Goal: Task Accomplishment & Management: Complete application form

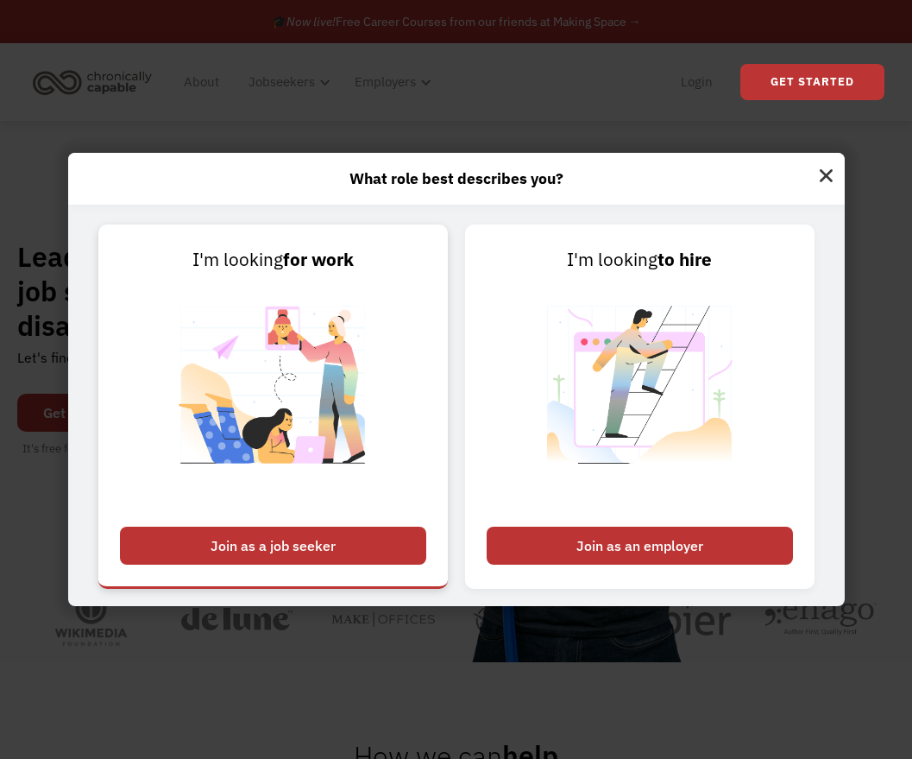
click at [270, 564] on link "I'm looking for work Join as a job seeker" at bounding box center [273, 406] width 350 height 364
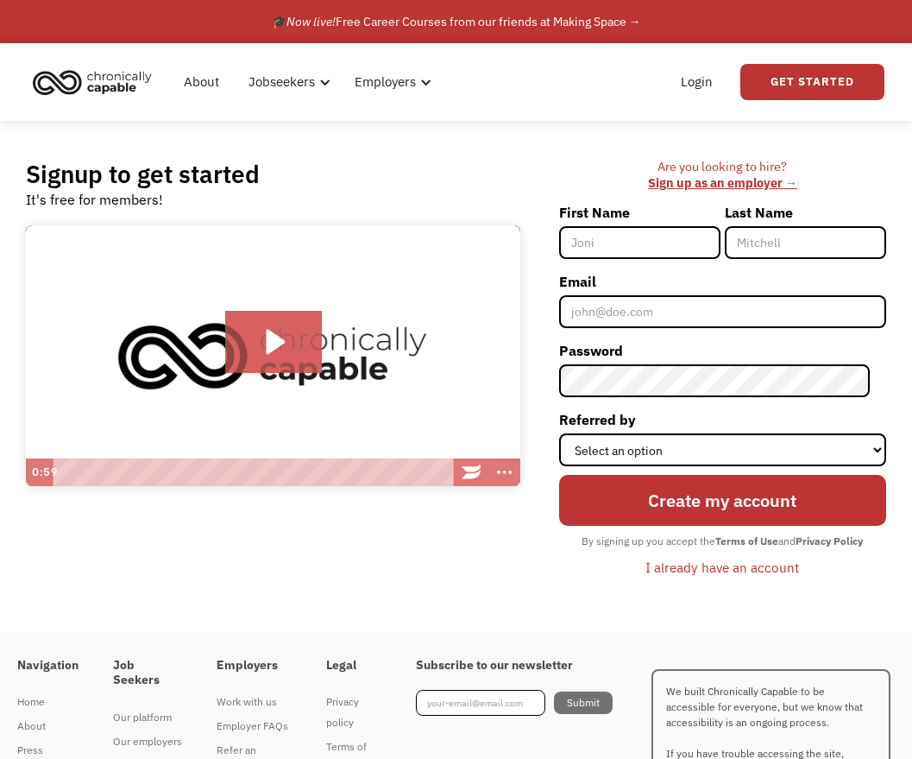
click at [640, 232] on input "First Name" at bounding box center [639, 242] width 161 height 33
type input "Tori"
type input "[PERSON_NAME]"
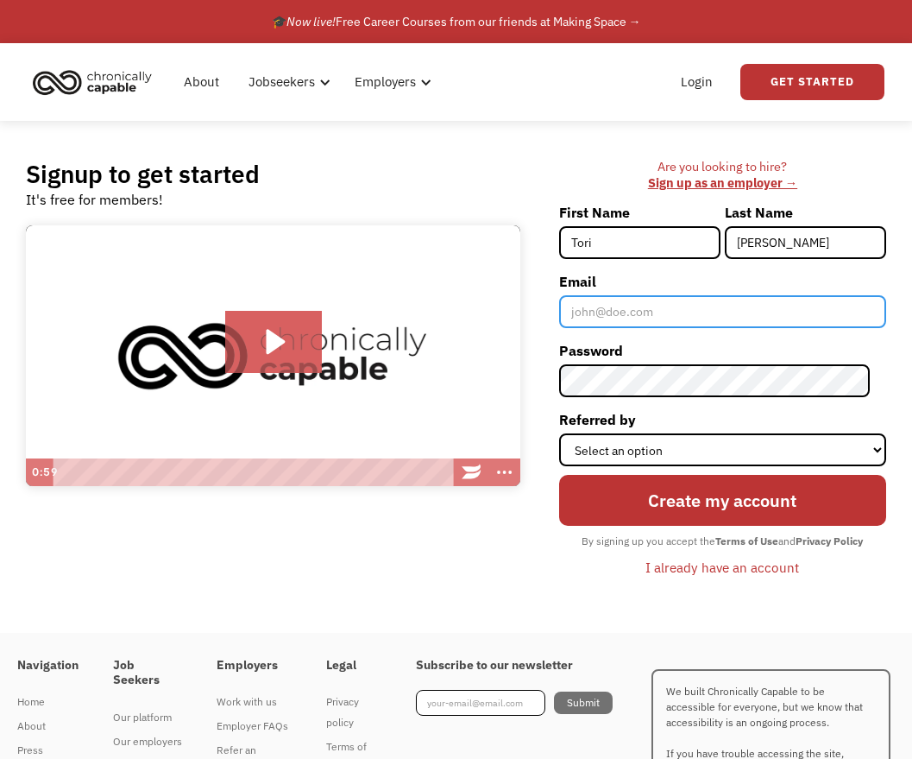
click at [651, 306] on input "Email" at bounding box center [722, 311] width 327 height 33
type input "[EMAIL_ADDRESS][DOMAIN_NAME]"
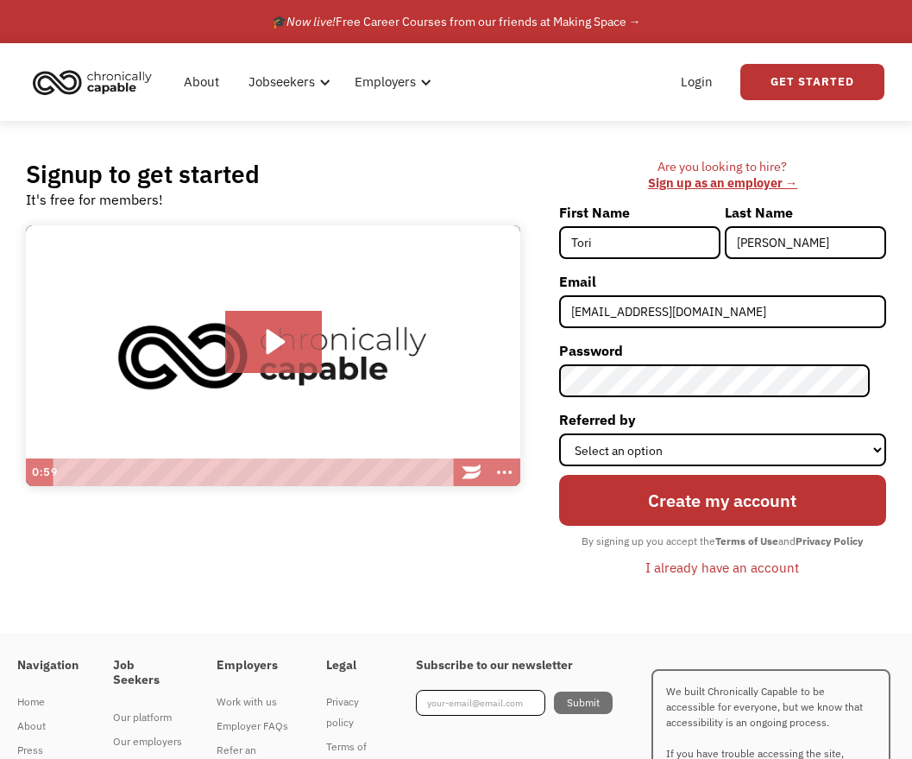
click at [709, 576] on div "I already have an account" at bounding box center [723, 567] width 154 height 21
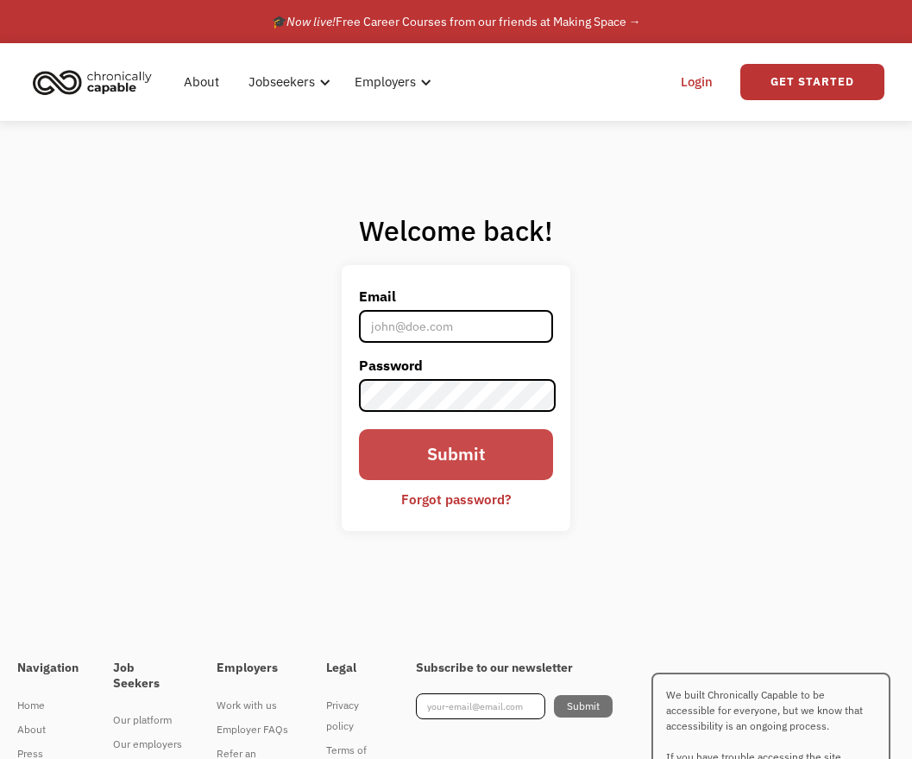
type input "[EMAIL_ADDRESS][DOMAIN_NAME]"
click at [458, 441] on input "Submit" at bounding box center [455, 454] width 193 height 51
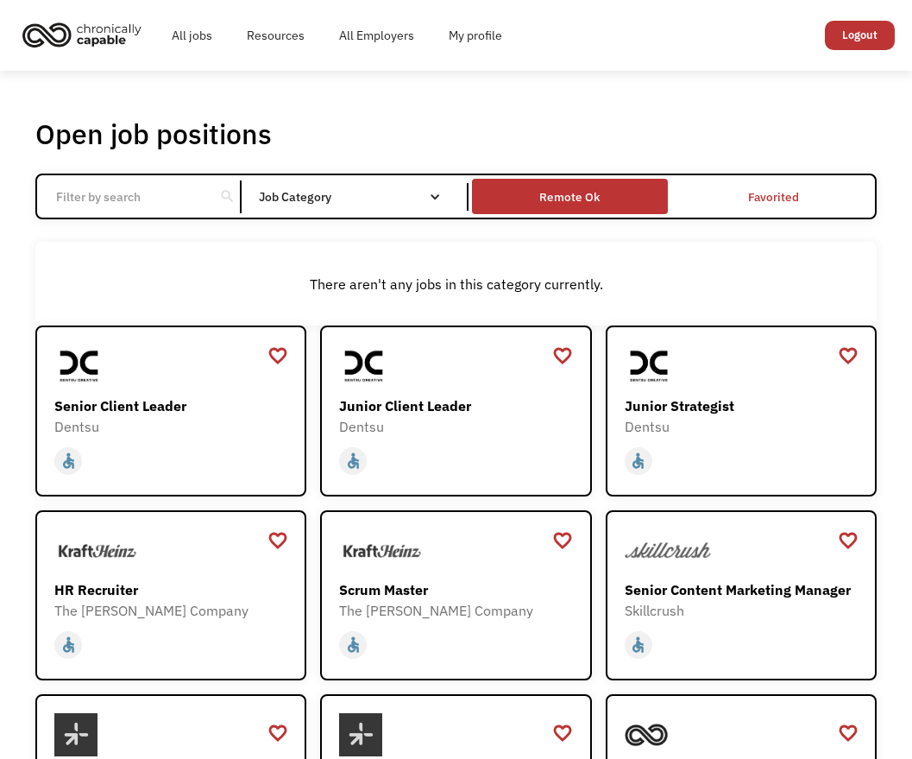
click at [571, 188] on div "Remote Ok" at bounding box center [569, 196] width 60 height 21
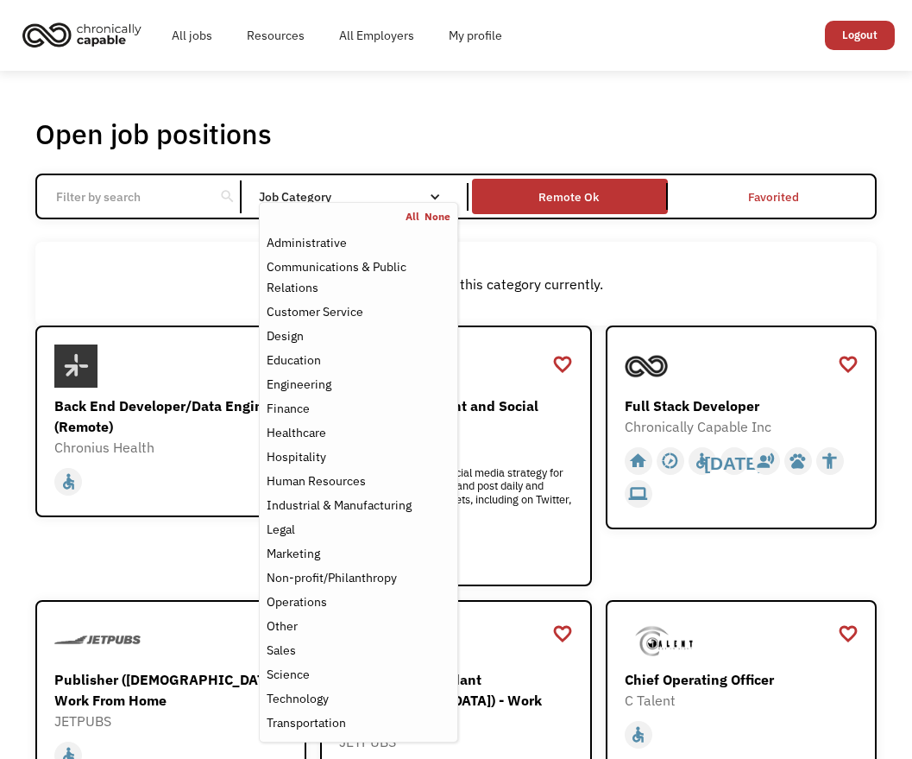
click at [356, 190] on div "Job Category" at bounding box center [358, 197] width 198 height 28
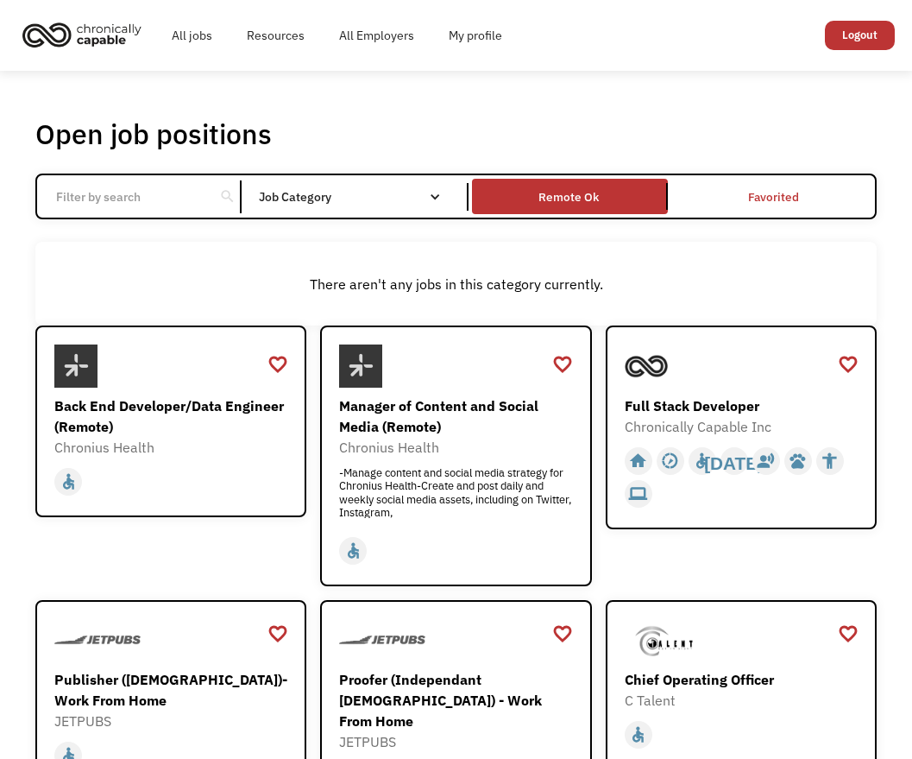
click at [356, 190] on div "Job Category" at bounding box center [358, 197] width 198 height 28
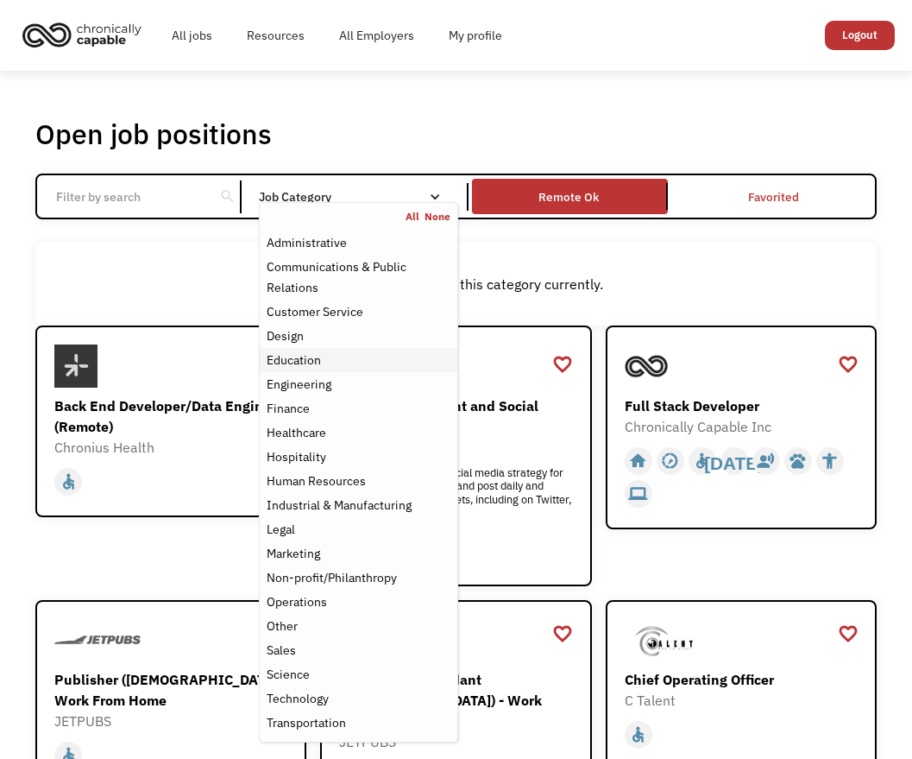
click at [312, 353] on div "Education" at bounding box center [294, 360] width 54 height 21
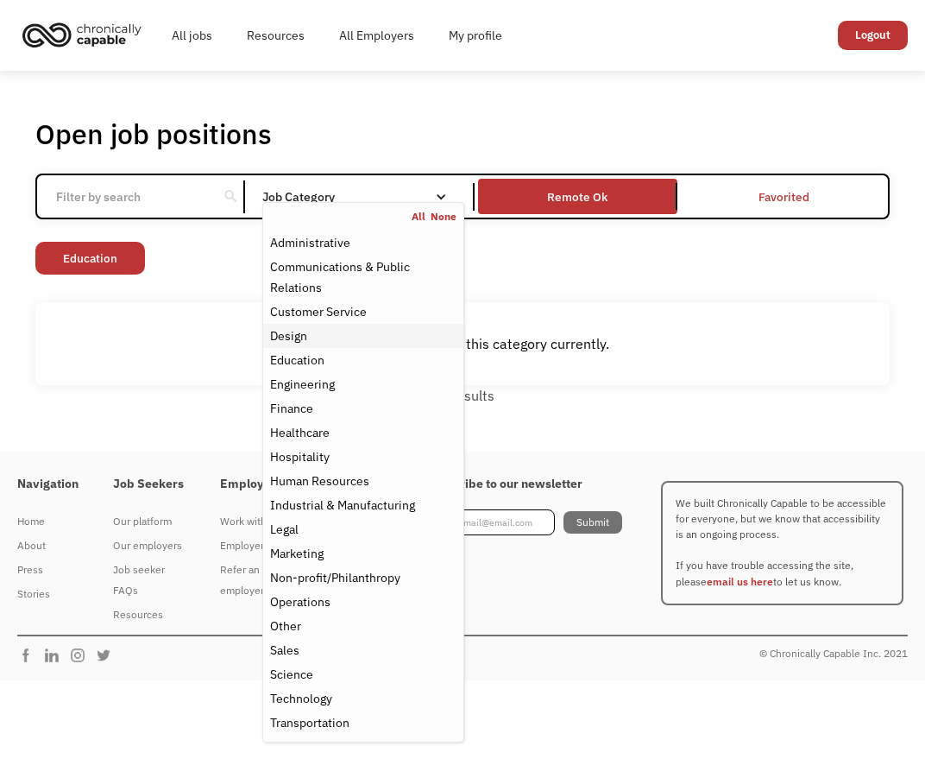
click at [315, 327] on div "Design" at bounding box center [363, 335] width 186 height 21
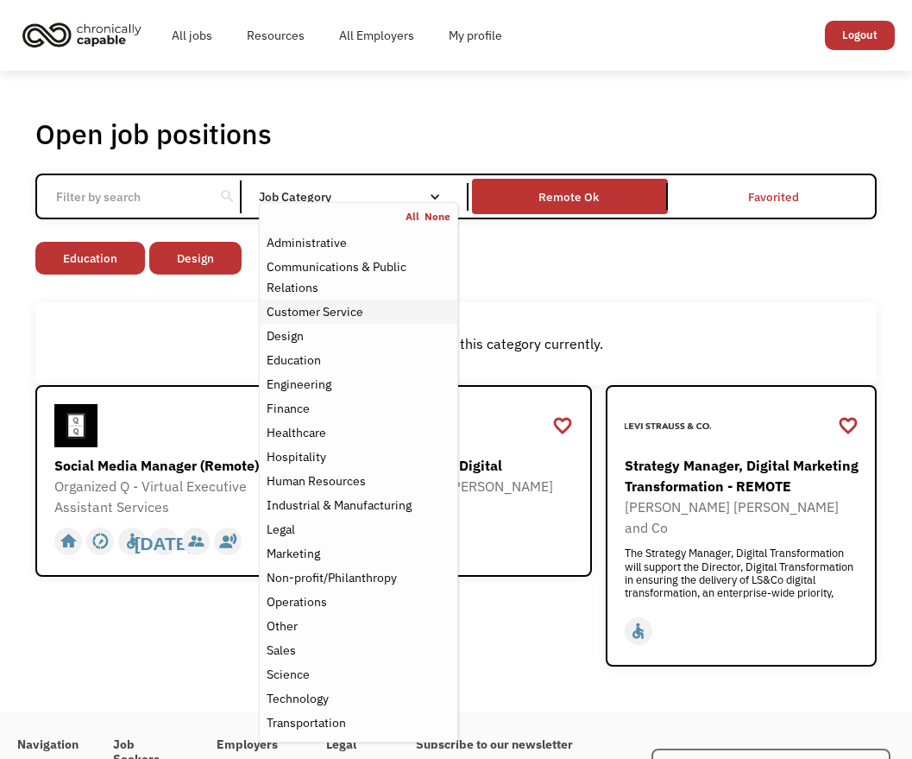
click at [375, 301] on div "Customer Service" at bounding box center [358, 311] width 183 height 21
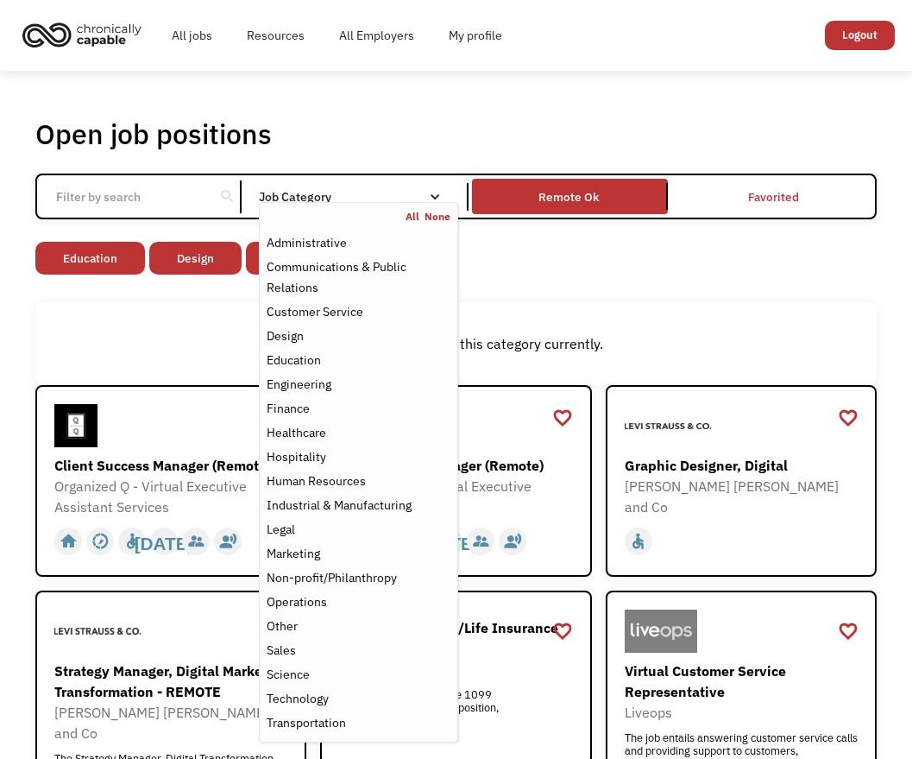
click at [571, 326] on div "There aren't any jobs in this category currently." at bounding box center [455, 344] width 841 height 84
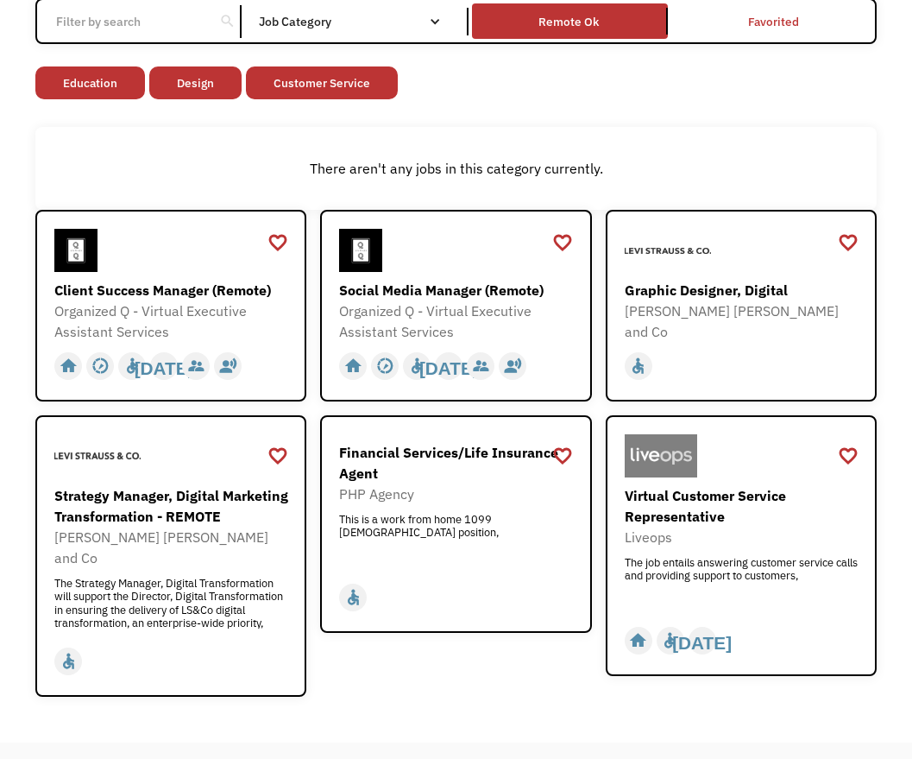
scroll to position [211, 0]
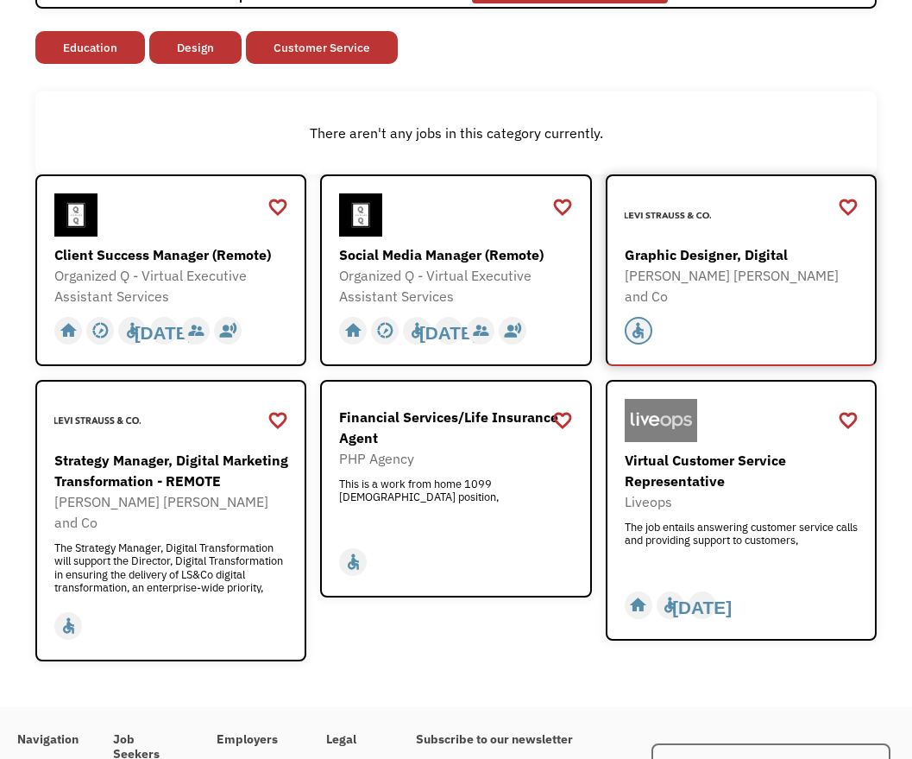
click at [643, 318] on div "accessible" at bounding box center [638, 331] width 18 height 26
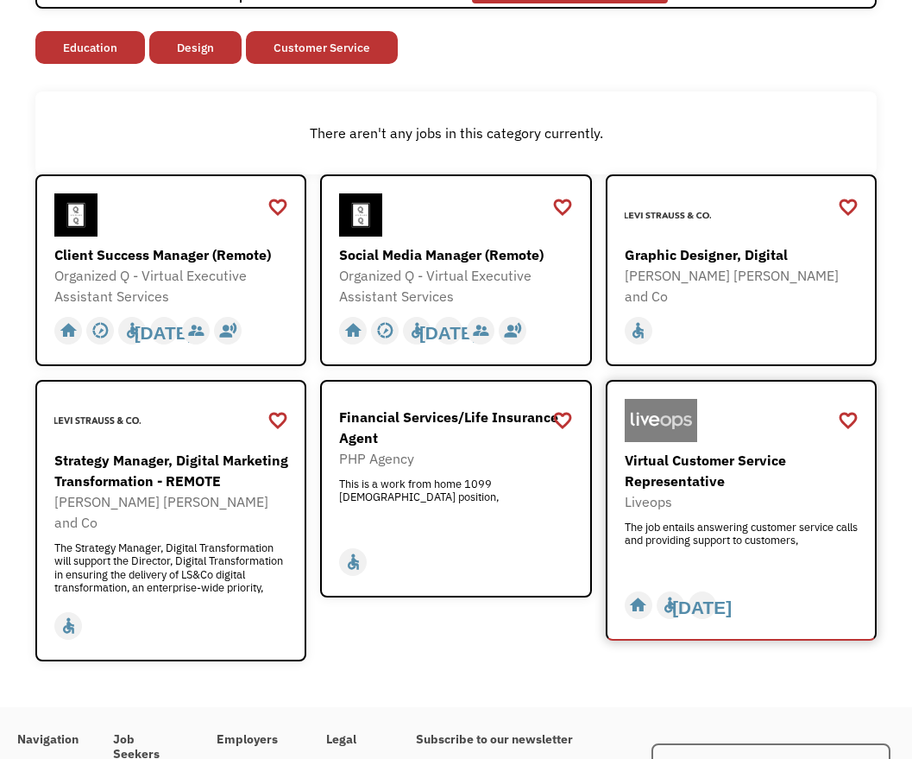
click at [681, 532] on div "The job entails answering customer service calls and providing support to custo…" at bounding box center [743, 546] width 237 height 52
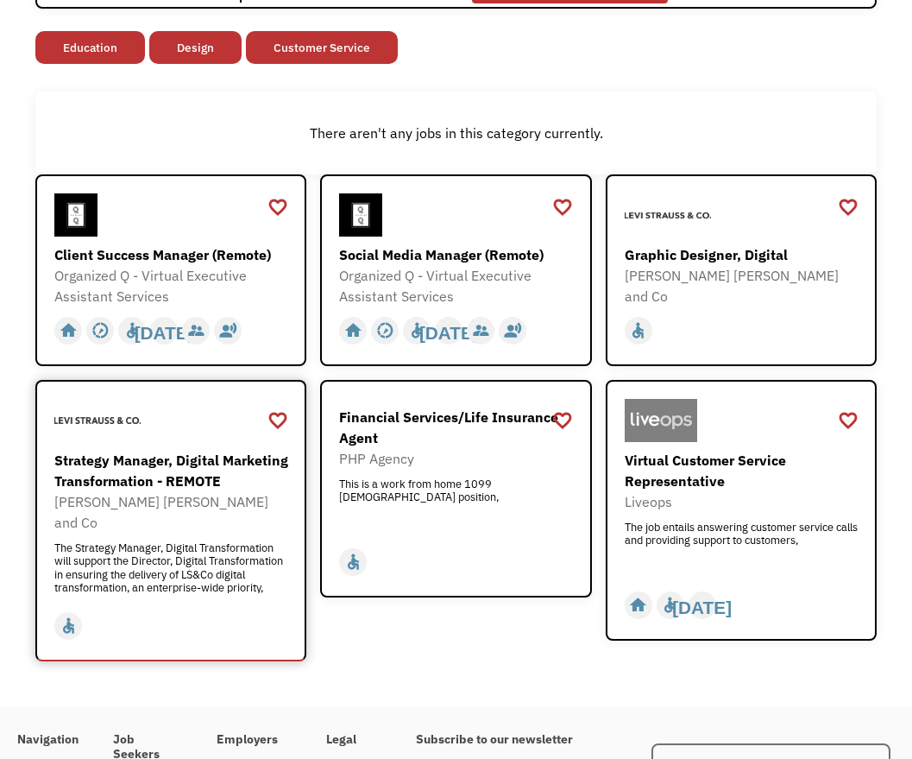
scroll to position [0, 0]
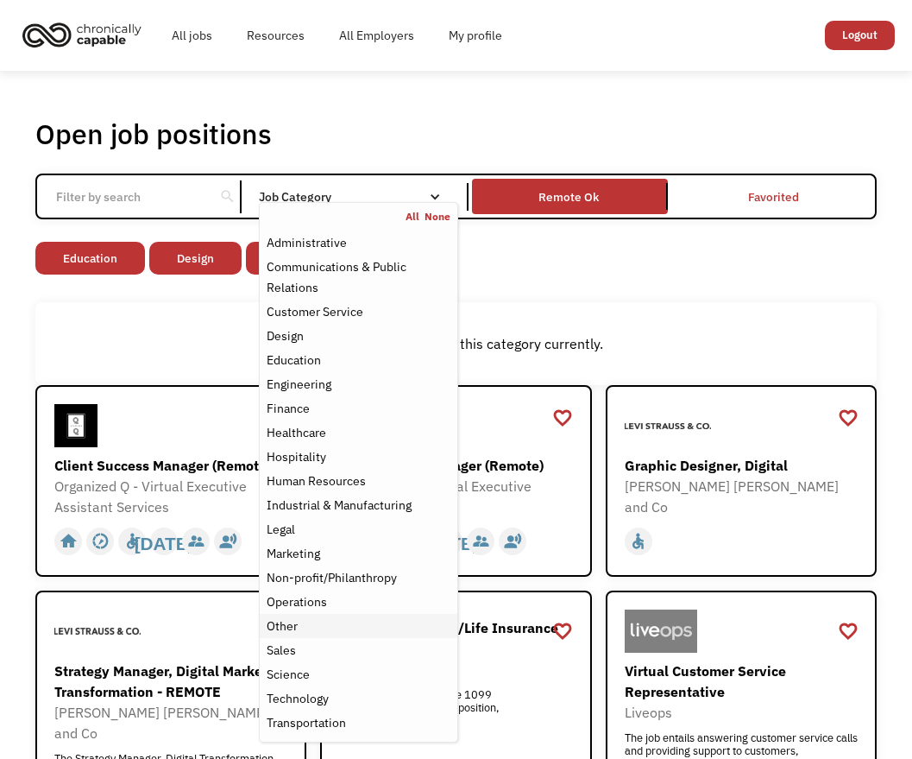
click at [369, 621] on div "Other" at bounding box center [358, 625] width 183 height 21
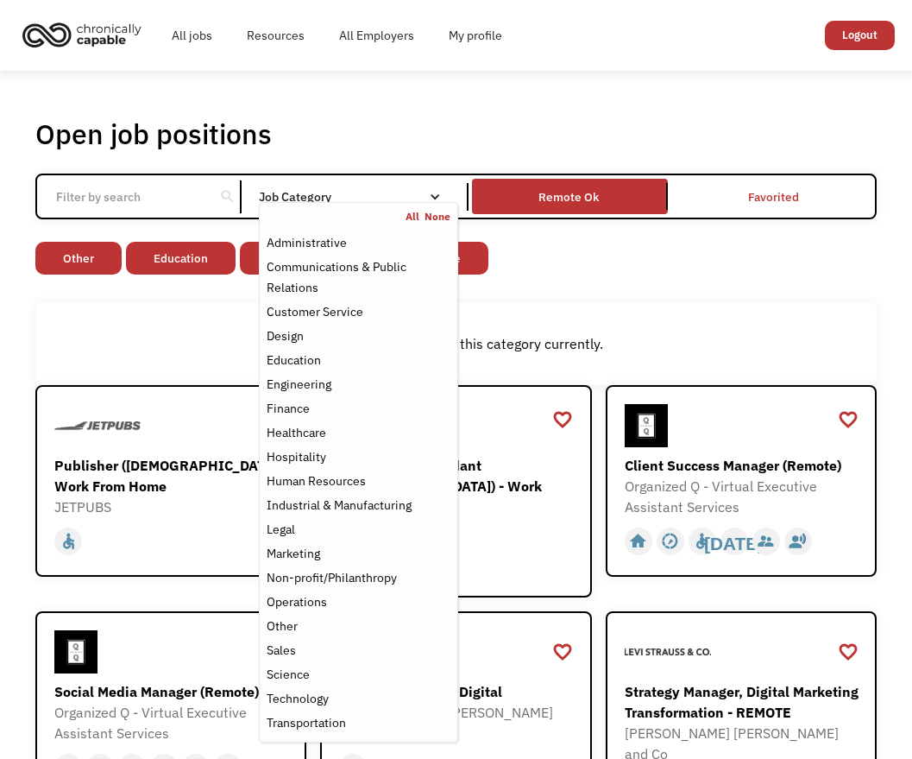
click at [202, 334] on div "There aren't any jobs in this category currently." at bounding box center [456, 343] width 824 height 21
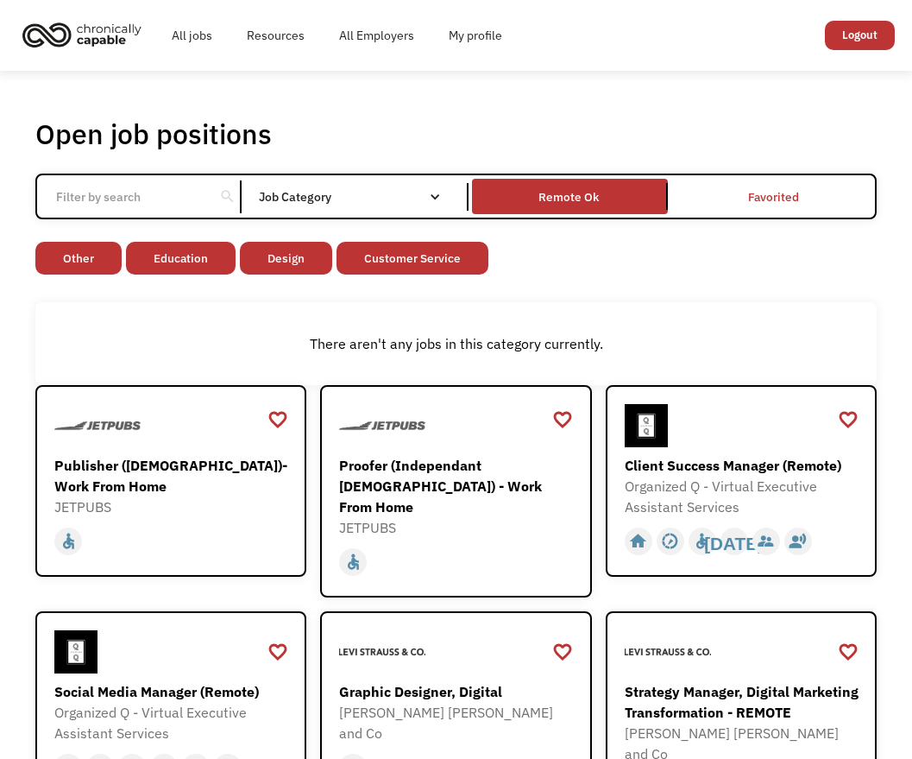
click at [202, 199] on input "Email Form" at bounding box center [126, 196] width 160 height 33
click input "Email Form" at bounding box center [0, 0] width 0 height 0
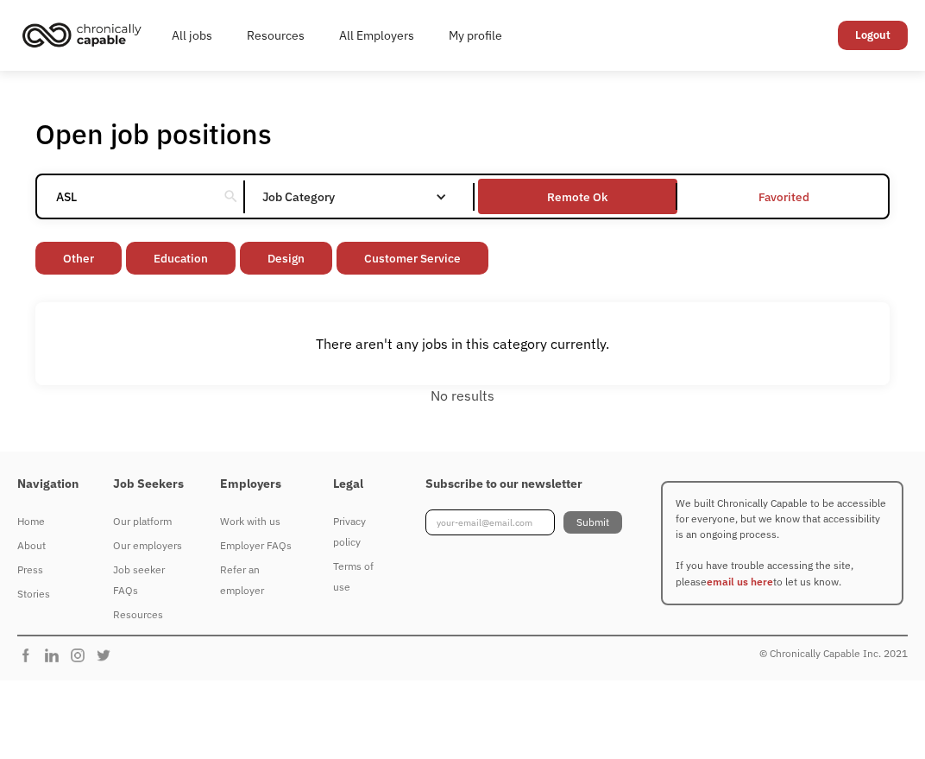
drag, startPoint x: 89, startPoint y: 200, endPoint x: 32, endPoint y: 203, distance: 57.0
click at [32, 202] on div "Open job positions You have X liked items Search ASL search Filter by category …" at bounding box center [462, 262] width 888 height 306
click input "Email Form" at bounding box center [0, 0] width 0 height 0
click at [160, 195] on input "Deaf" at bounding box center [127, 196] width 163 height 33
type input "D"
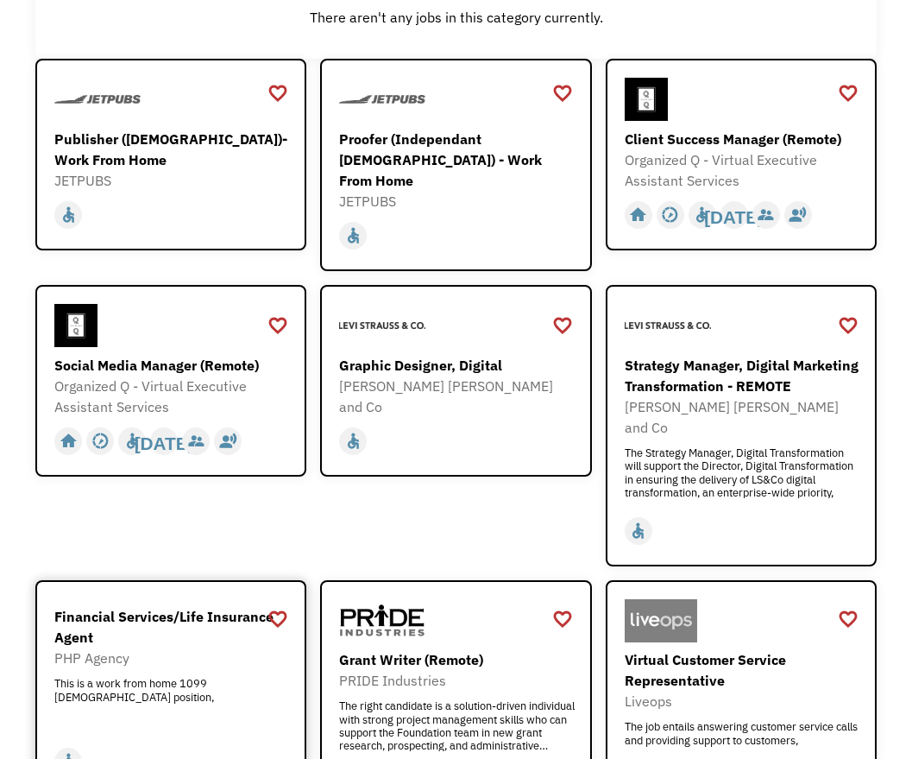
scroll to position [47, 0]
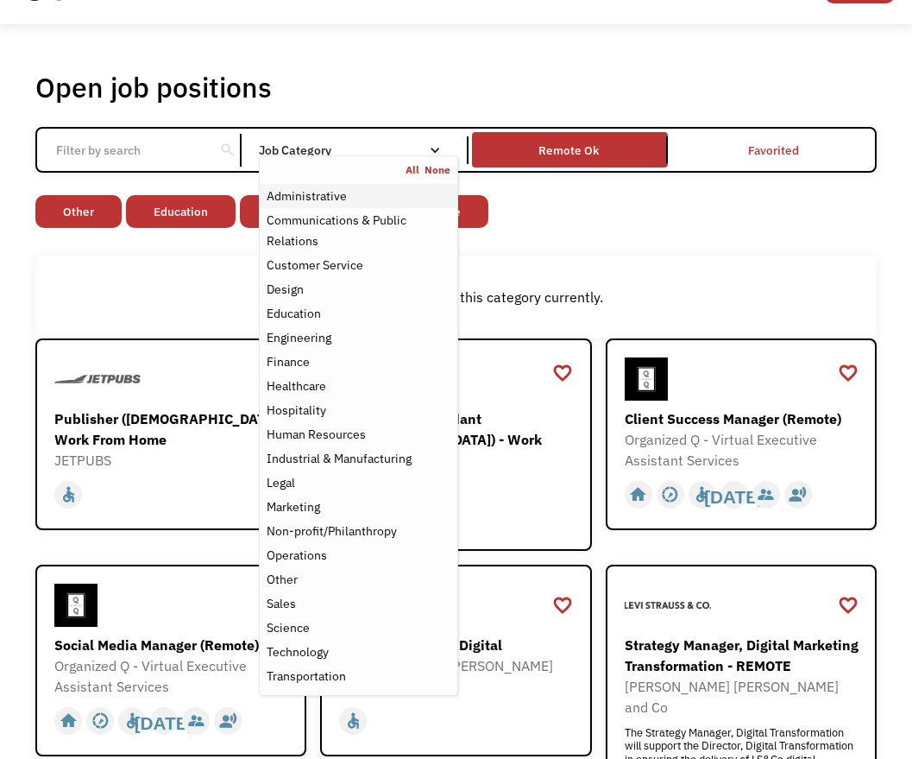
click at [403, 192] on div "Administrative" at bounding box center [358, 196] width 183 height 21
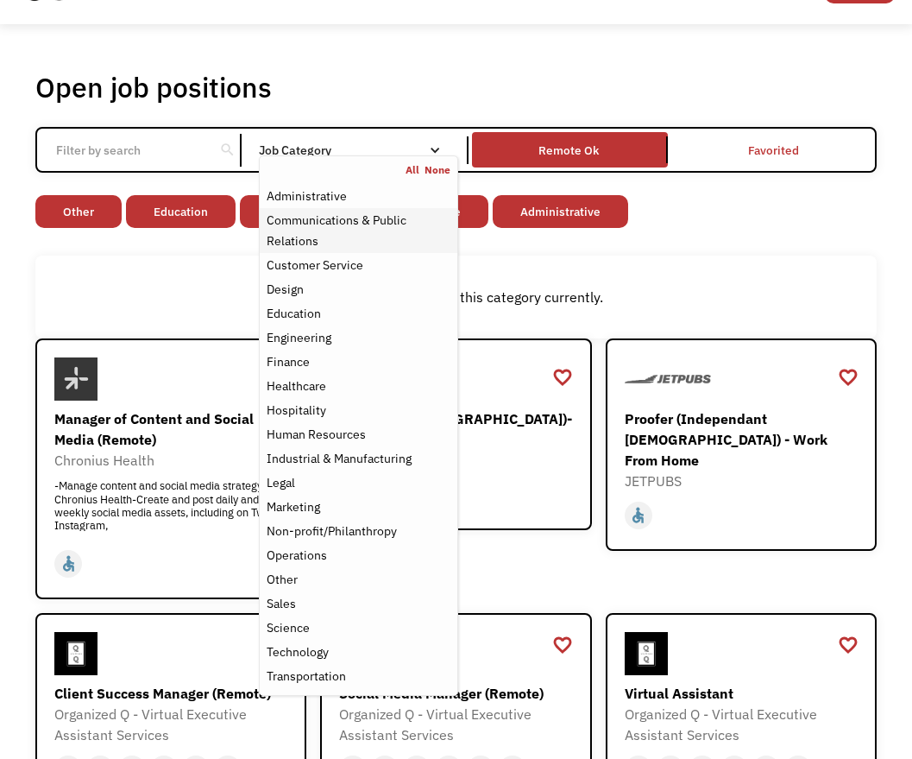
click at [383, 233] on div "Communications & Public Relations" at bounding box center [358, 230] width 183 height 41
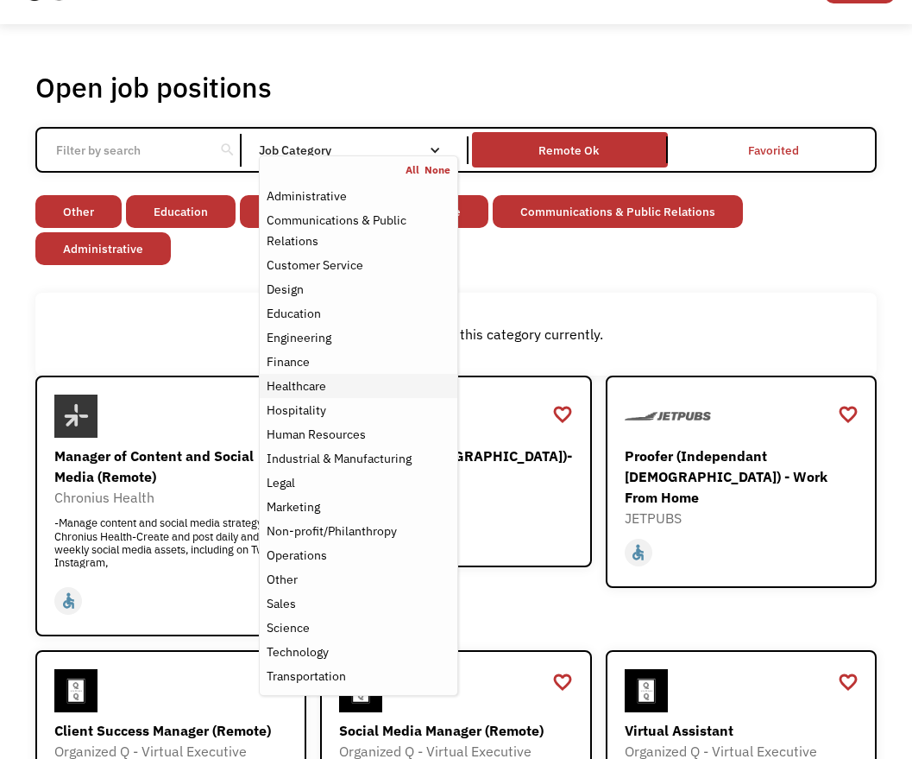
click at [337, 383] on div "Healthcare" at bounding box center [358, 385] width 183 height 21
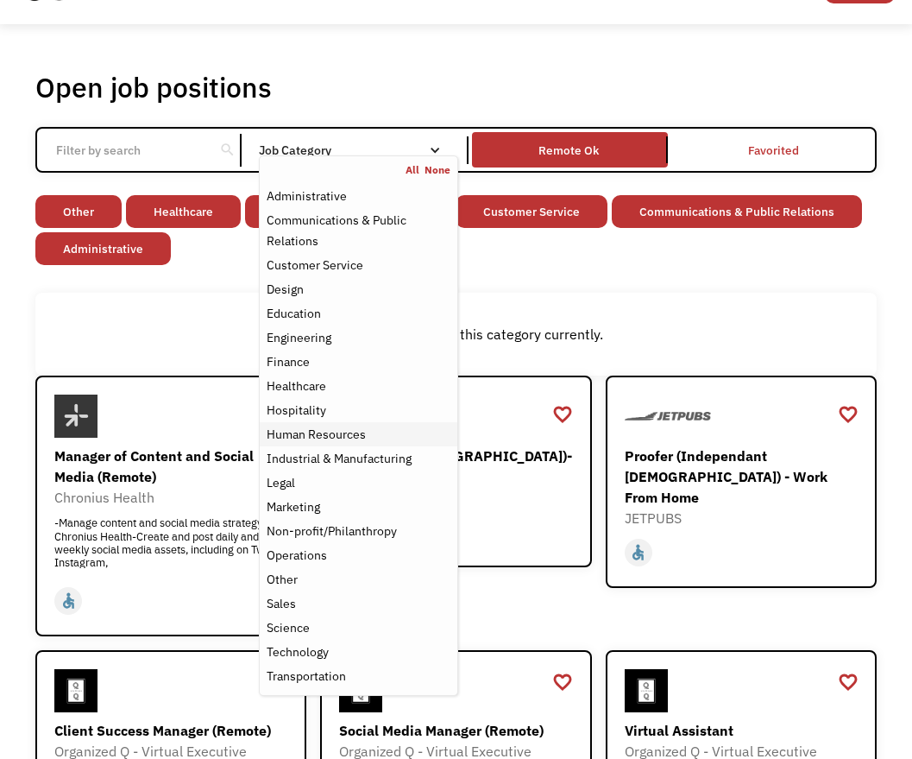
click at [337, 430] on div "Human Resources" at bounding box center [316, 434] width 99 height 21
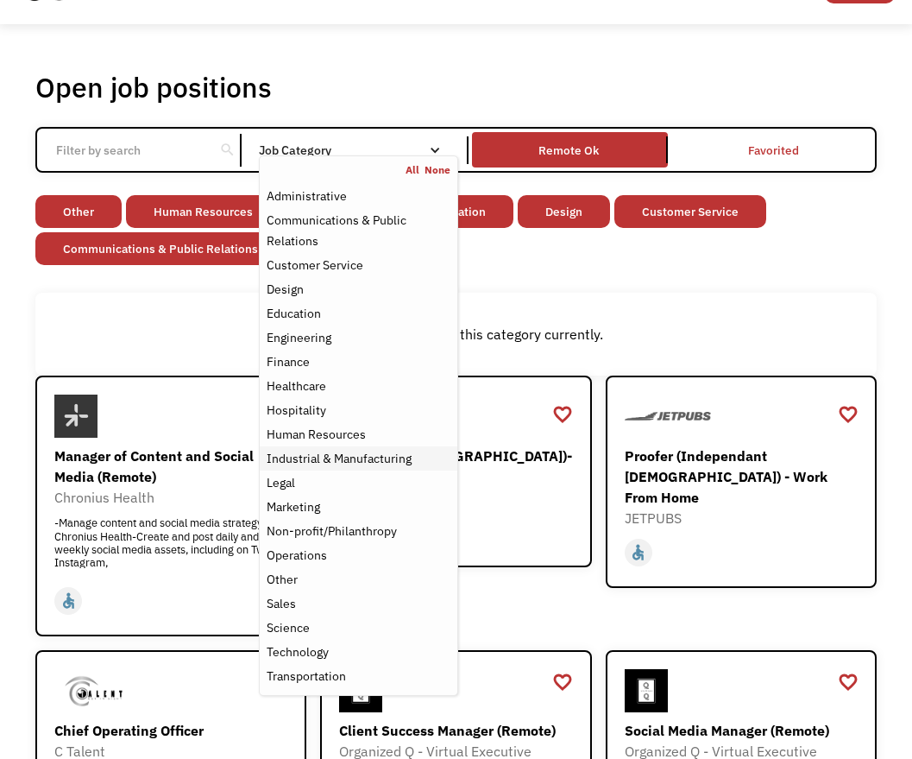
click at [338, 451] on div "Industrial & Manufacturing" at bounding box center [339, 458] width 145 height 21
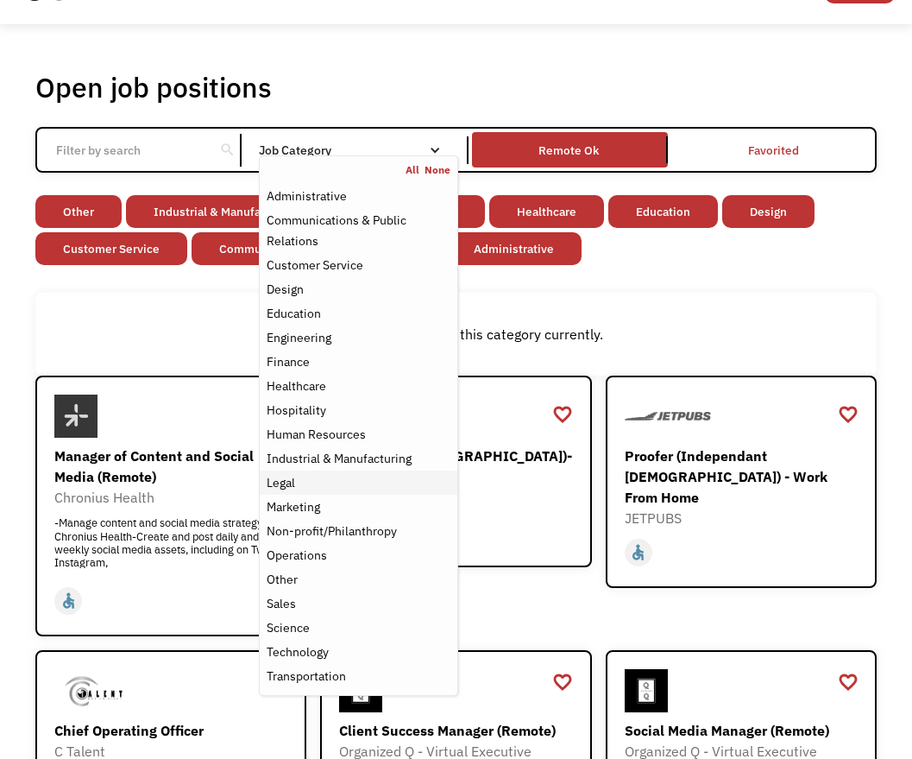
click at [310, 474] on div "Legal" at bounding box center [358, 482] width 183 height 21
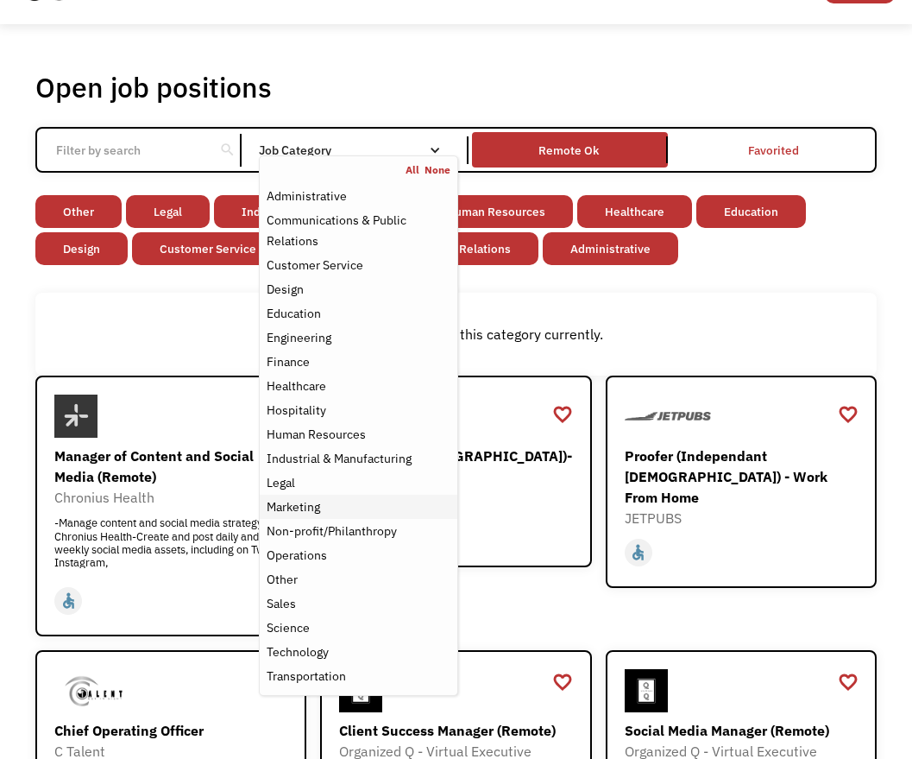
click at [308, 497] on div "Marketing" at bounding box center [294, 506] width 54 height 21
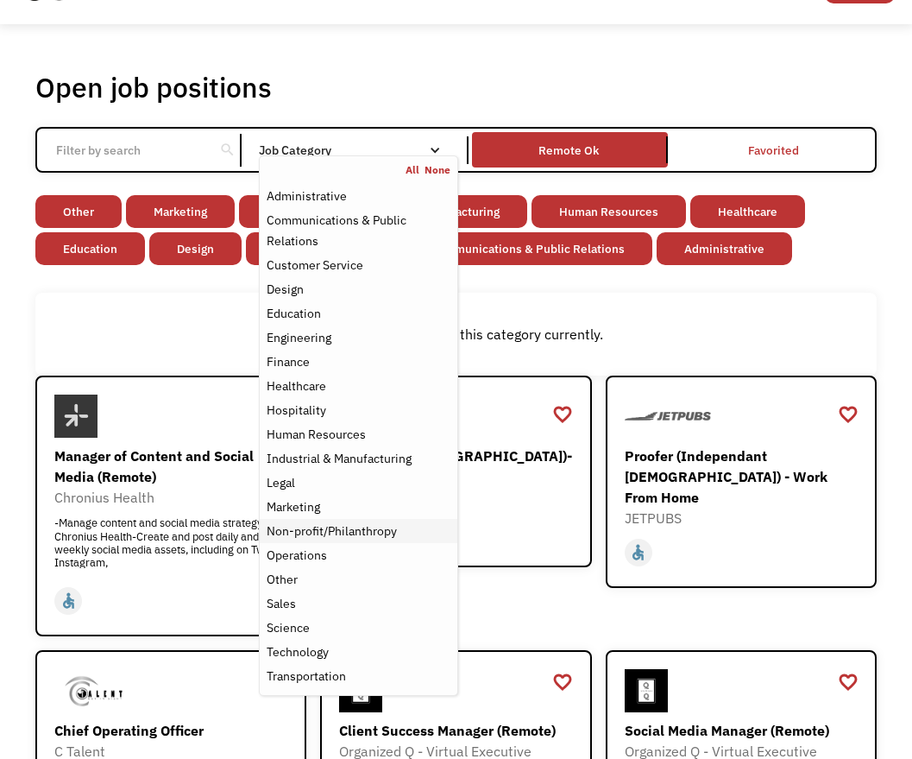
click at [307, 524] on div "Non-profit/Philanthropy" at bounding box center [332, 530] width 130 height 21
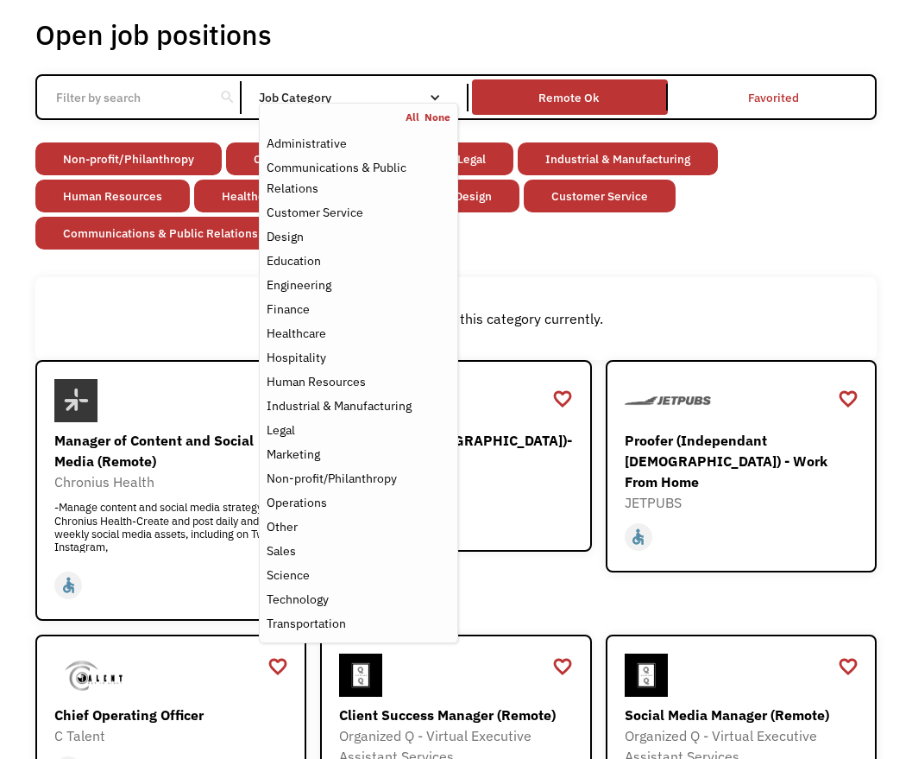
scroll to position [88, 0]
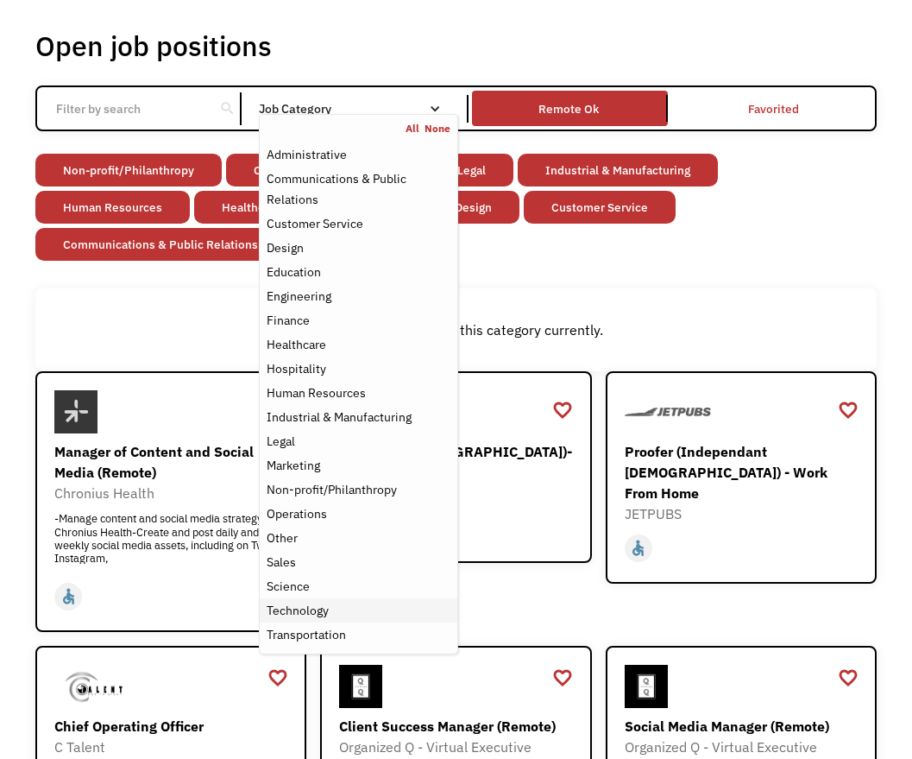
click at [320, 604] on div "Technology" at bounding box center [298, 610] width 62 height 21
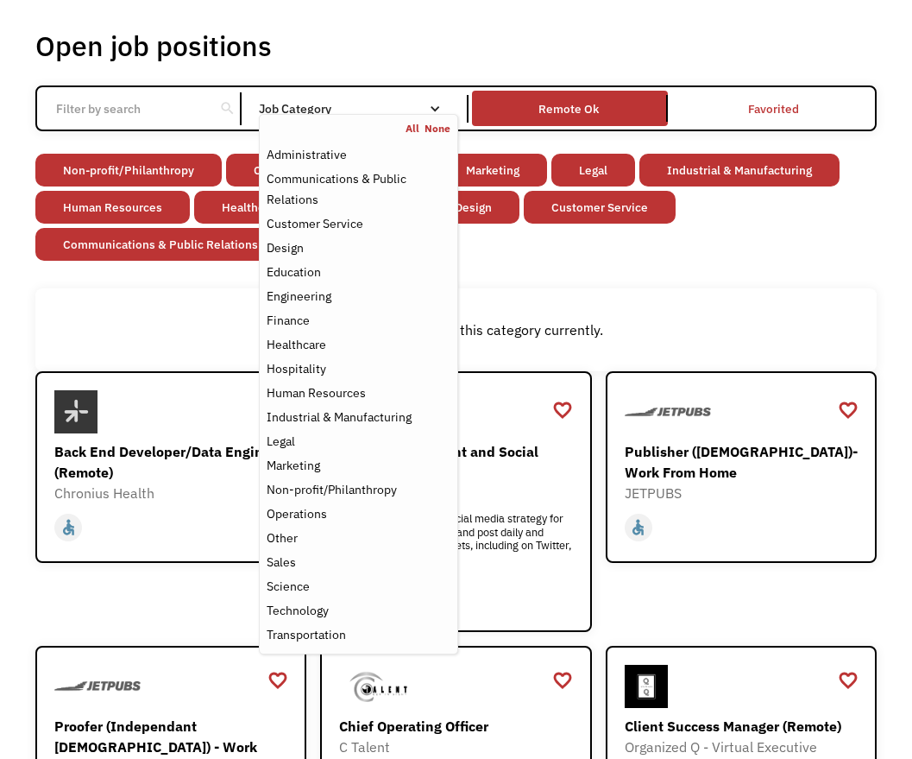
click at [167, 331] on div "There aren't any jobs in this category currently." at bounding box center [456, 329] width 824 height 21
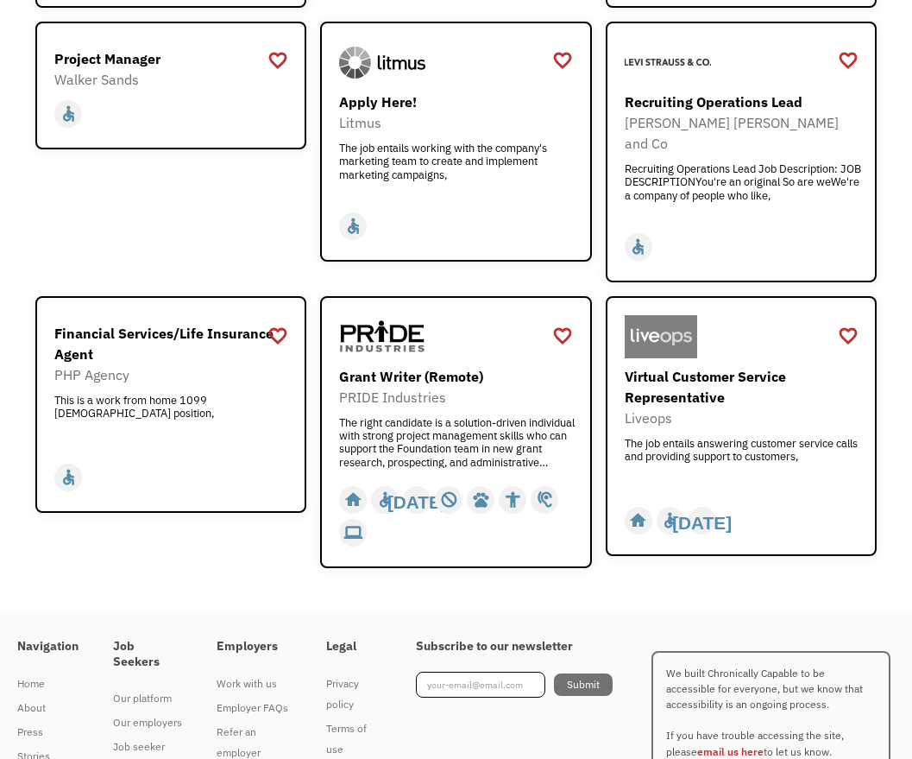
scroll to position [1725, 0]
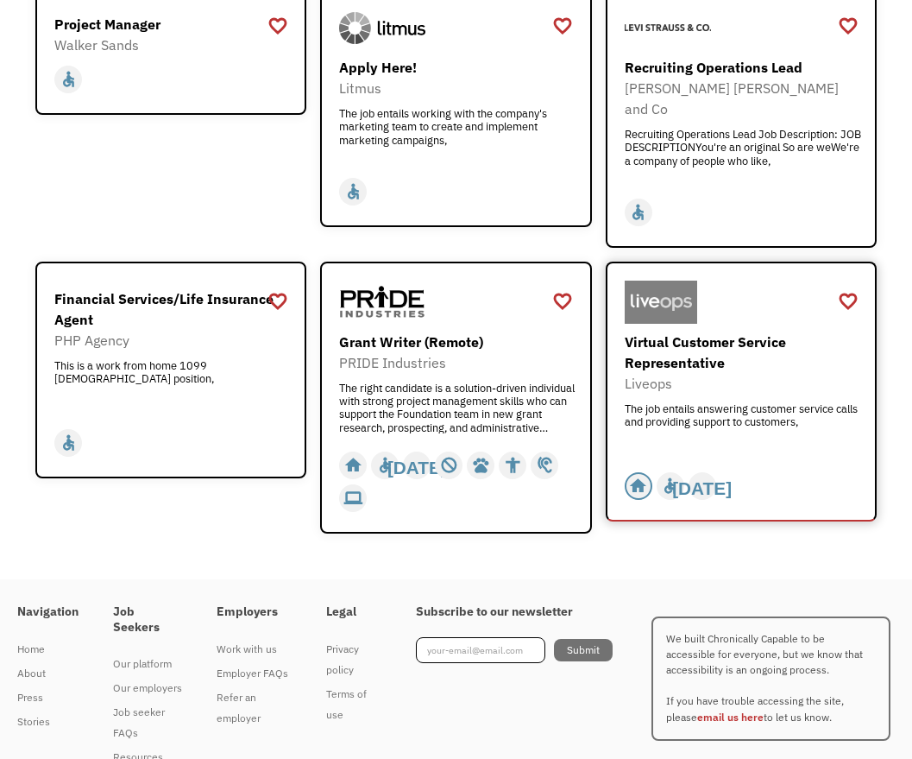
click at [650, 472] on div "home" at bounding box center [639, 486] width 28 height 28
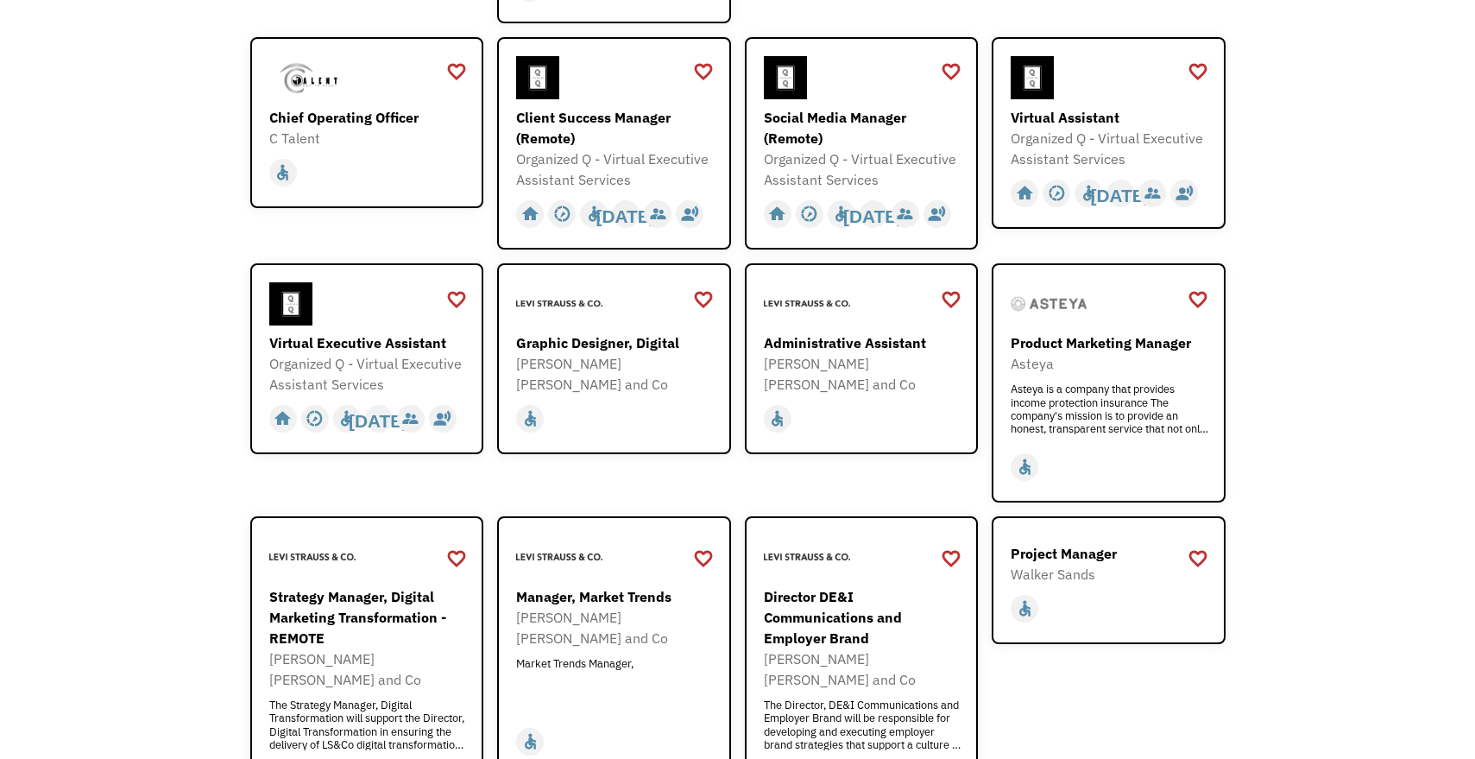
scroll to position [0, 0]
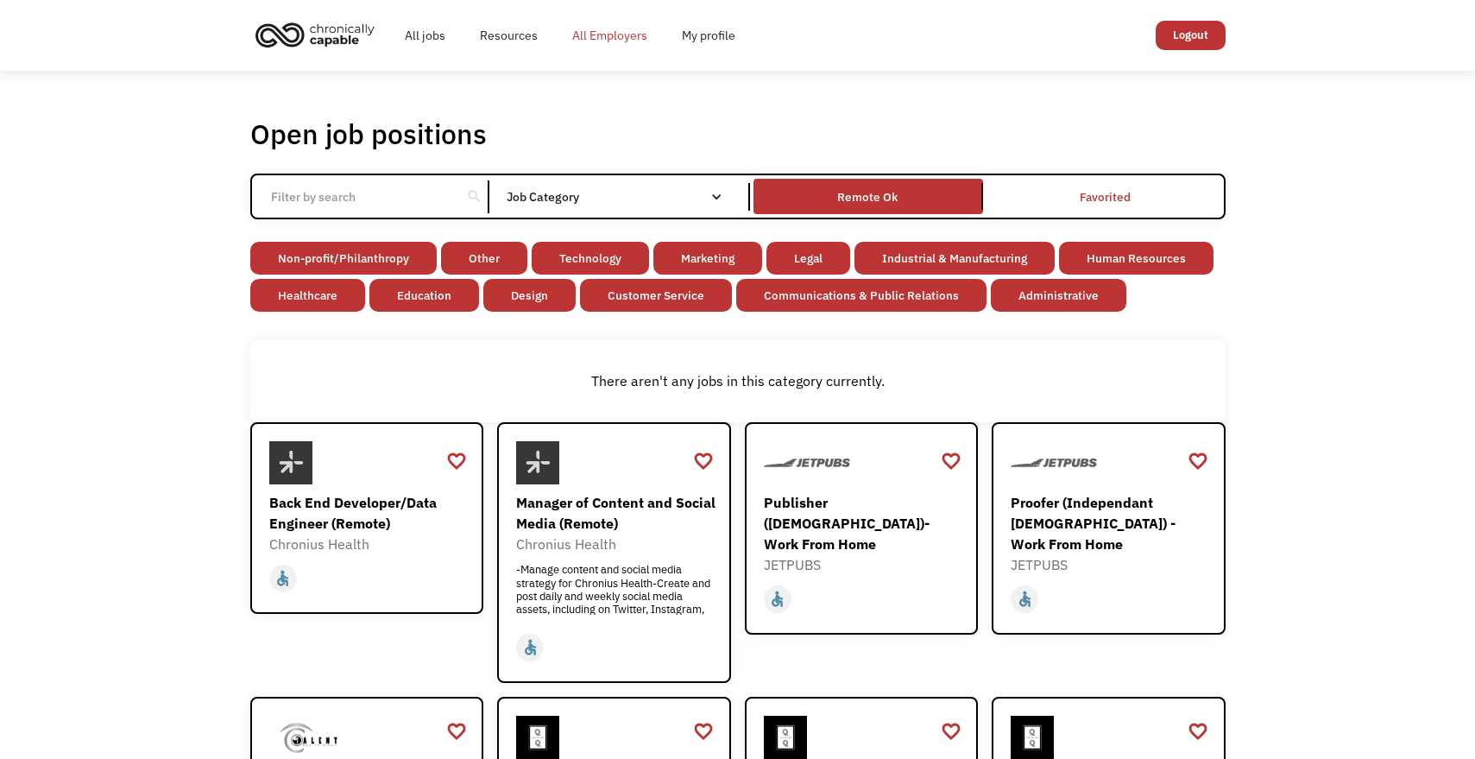
click at [633, 47] on link "All Employers" at bounding box center [610, 35] width 110 height 55
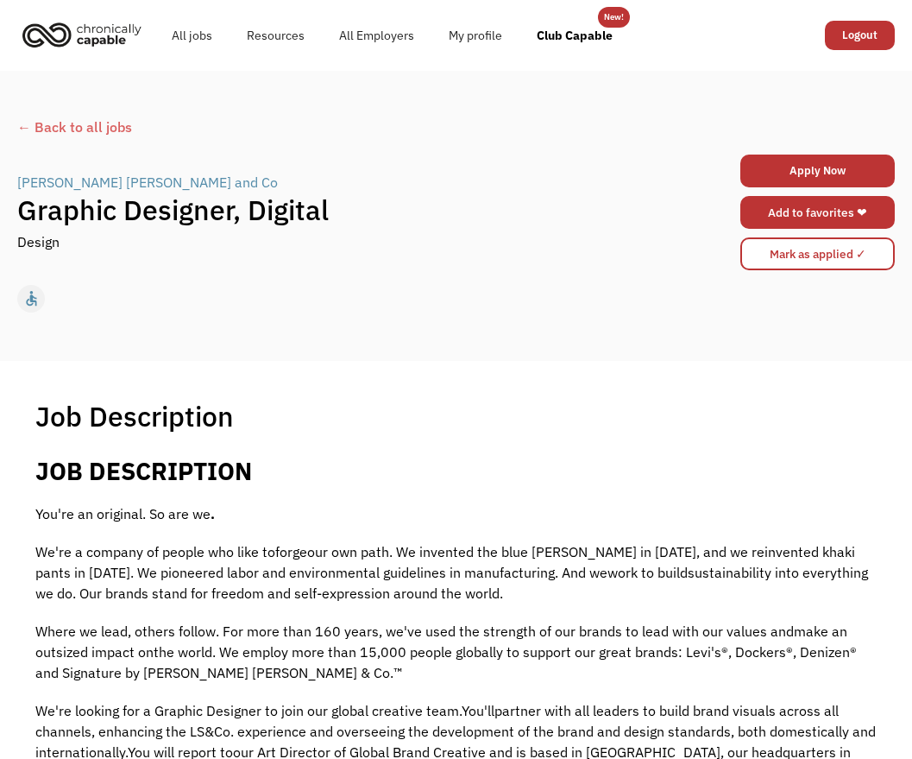
click at [783, 217] on link "Add to favorites ❤" at bounding box center [817, 212] width 154 height 33
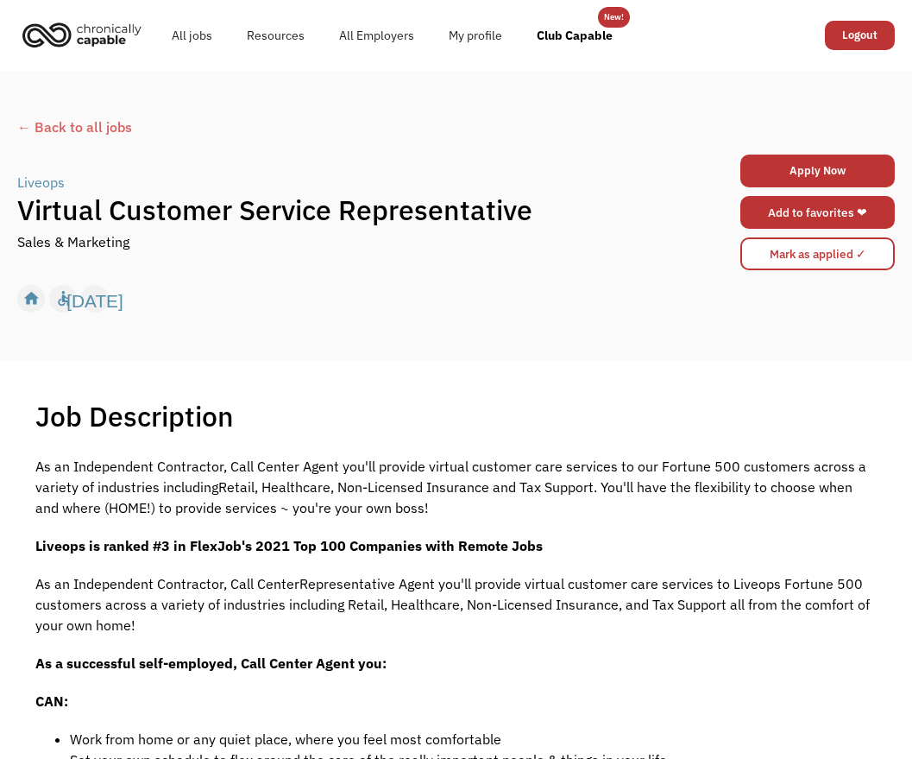
click at [783, 224] on link "Add to favorites ❤" at bounding box center [817, 212] width 154 height 33
